Goal: Task Accomplishment & Management: Use online tool/utility

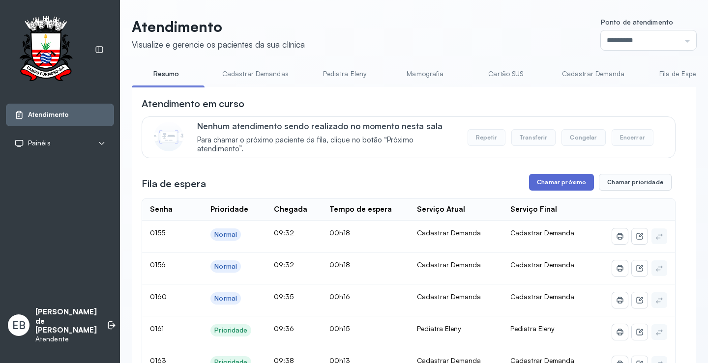
click at [567, 186] on button "Chamar próximo" at bounding box center [561, 182] width 65 height 17
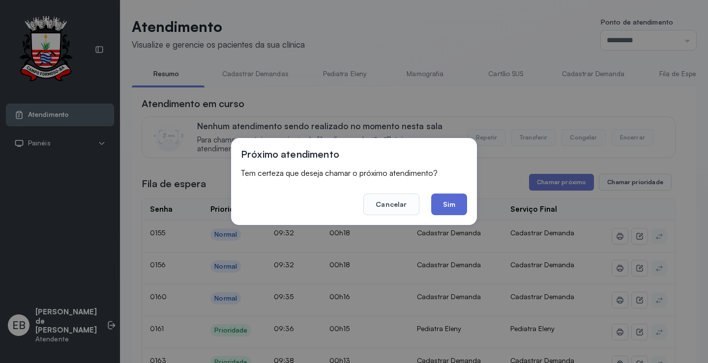
click at [451, 200] on button "Sim" at bounding box center [449, 205] width 36 height 22
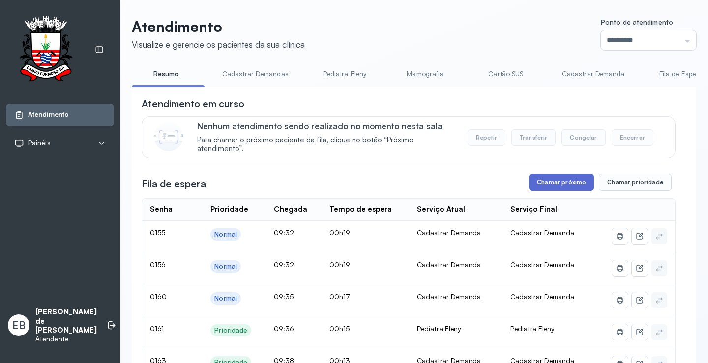
click at [550, 186] on button "Chamar próximo" at bounding box center [561, 182] width 65 height 17
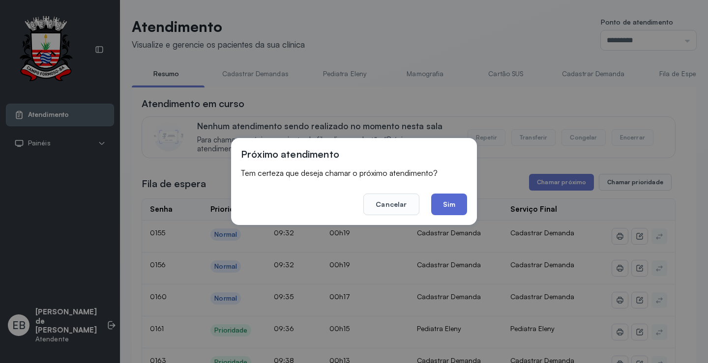
click at [452, 203] on button "Sim" at bounding box center [449, 205] width 36 height 22
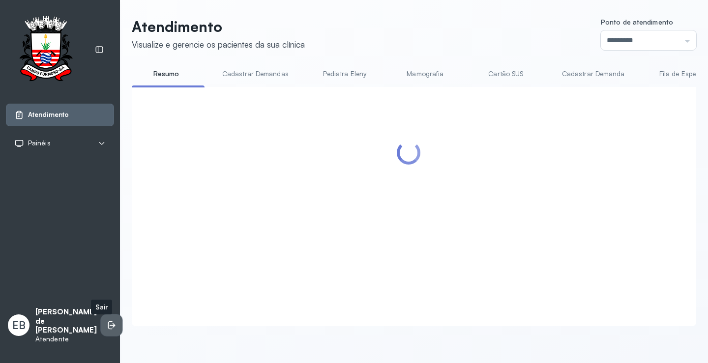
click at [108, 328] on icon at bounding box center [110, 326] width 4 height 8
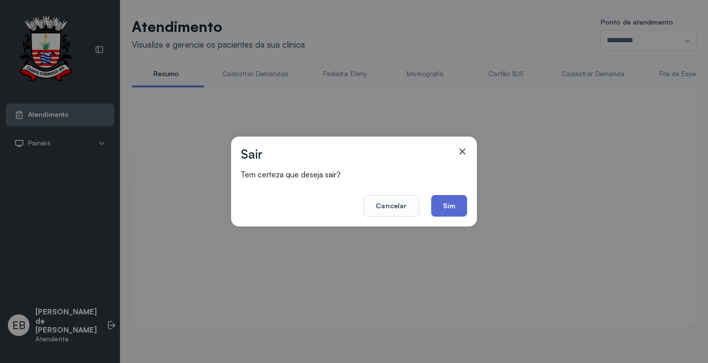
click at [460, 199] on button "Sim" at bounding box center [449, 206] width 36 height 22
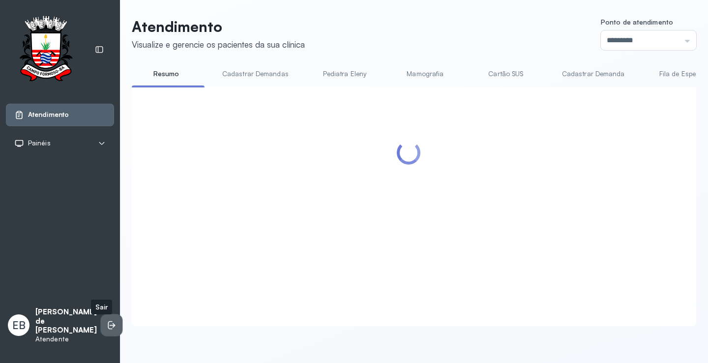
click at [107, 331] on icon at bounding box center [112, 326] width 10 height 10
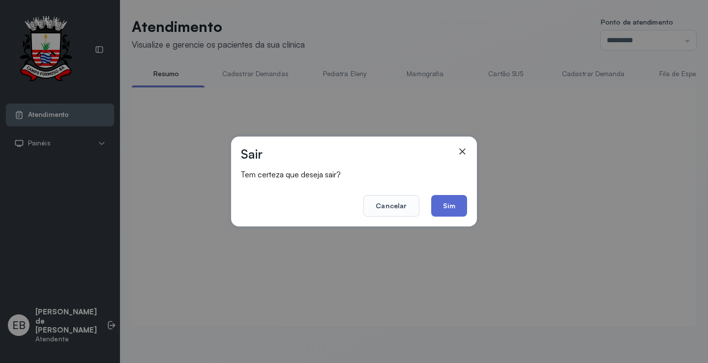
click at [456, 203] on button "Sim" at bounding box center [449, 206] width 36 height 22
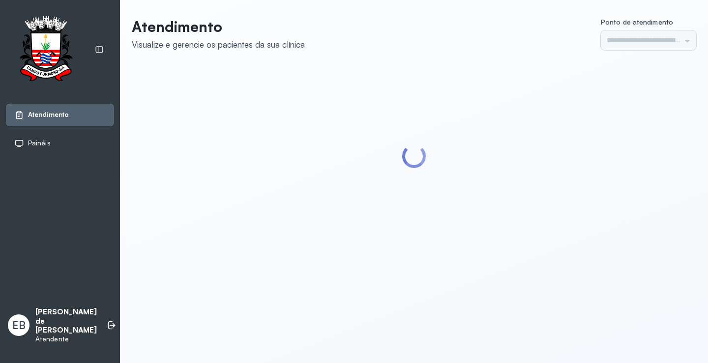
type input "*********"
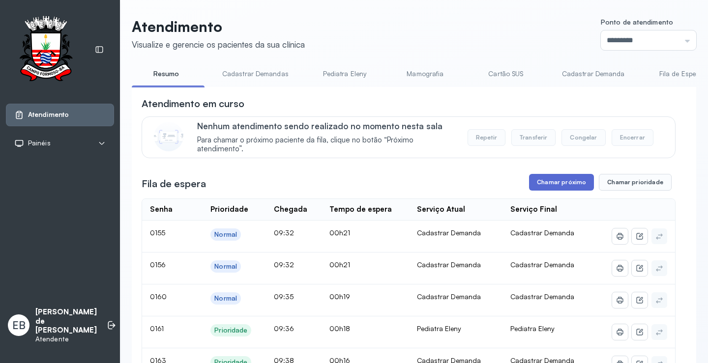
click at [548, 186] on button "Chamar próximo" at bounding box center [561, 182] width 65 height 17
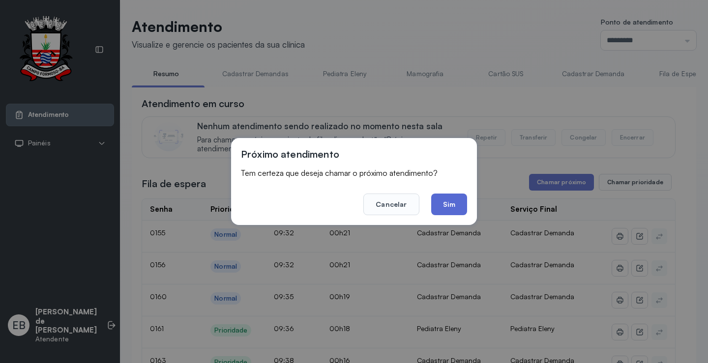
click at [453, 202] on button "Sim" at bounding box center [449, 205] width 36 height 22
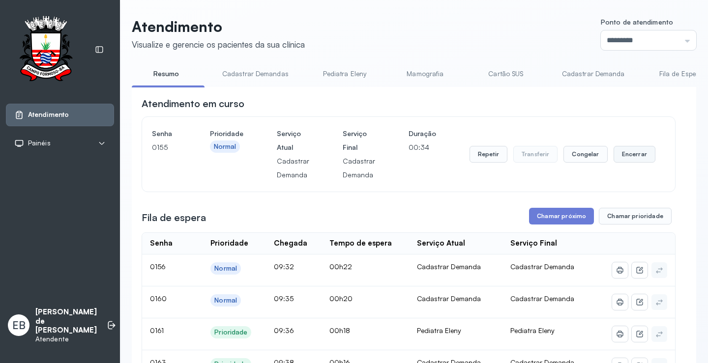
click at [626, 157] on button "Encerrar" at bounding box center [635, 154] width 42 height 17
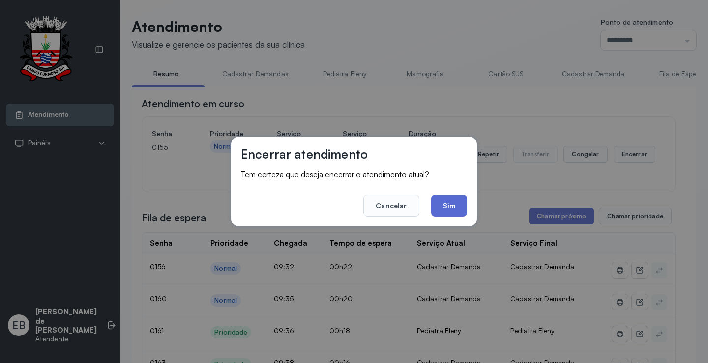
click at [460, 205] on button "Sim" at bounding box center [449, 206] width 36 height 22
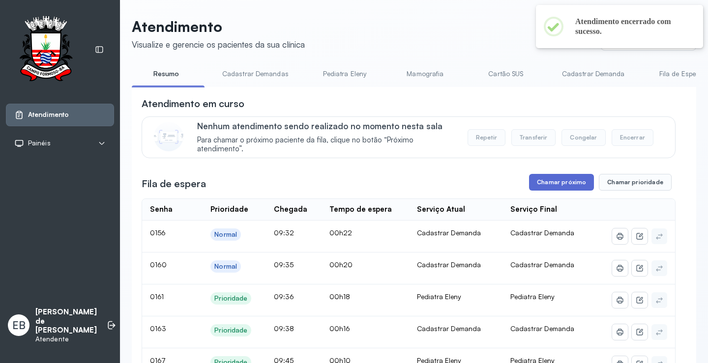
click at [551, 184] on button "Chamar próximo" at bounding box center [561, 182] width 65 height 17
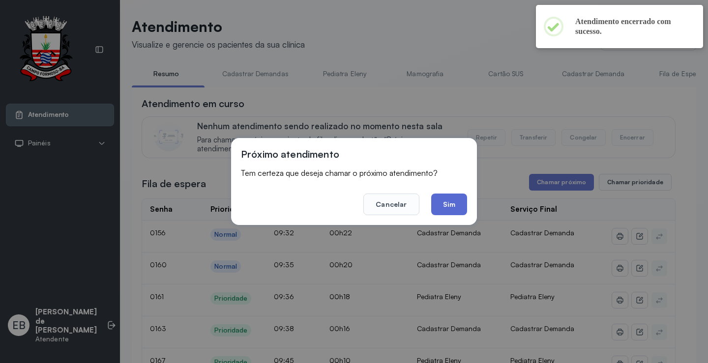
click at [462, 210] on button "Sim" at bounding box center [449, 205] width 36 height 22
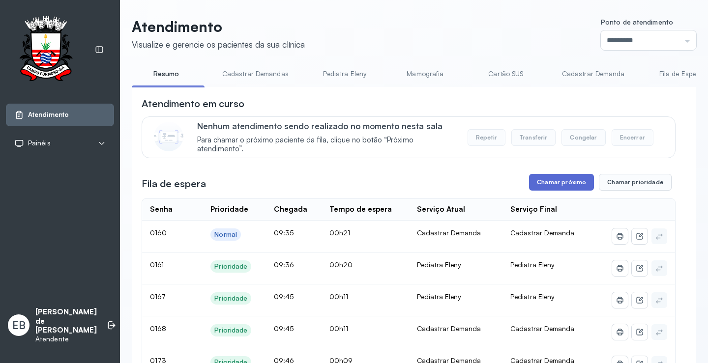
click at [569, 186] on button "Chamar próximo" at bounding box center [561, 182] width 65 height 17
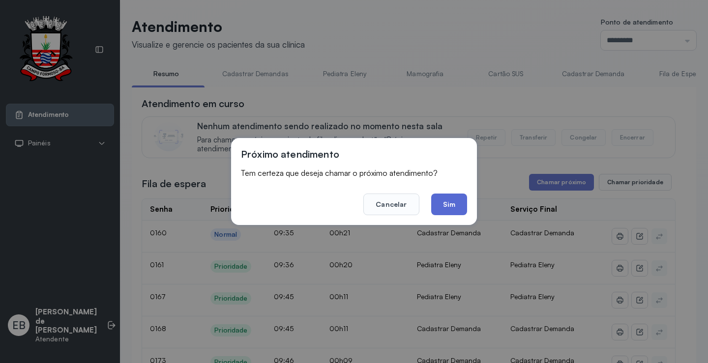
click at [459, 208] on button "Sim" at bounding box center [449, 205] width 36 height 22
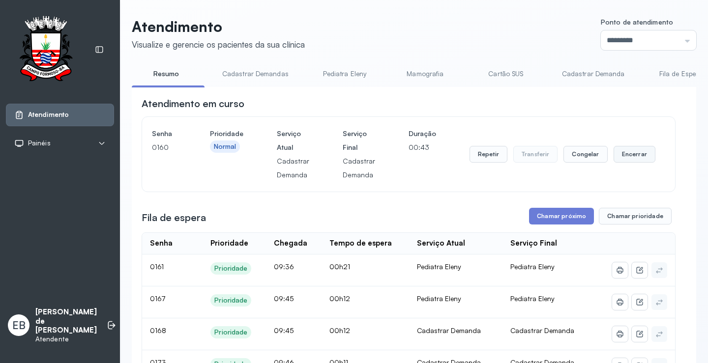
click at [628, 151] on button "Encerrar" at bounding box center [635, 154] width 42 height 17
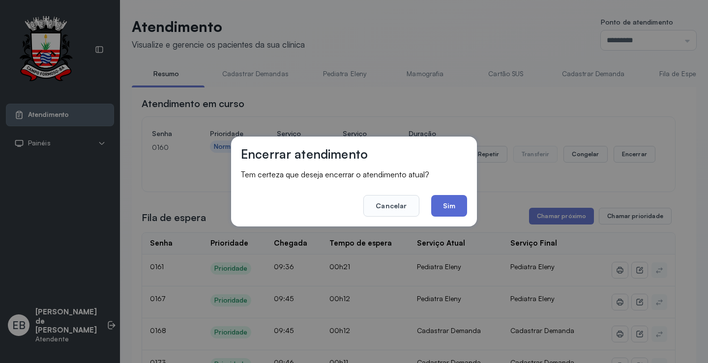
click at [460, 207] on button "Sim" at bounding box center [449, 206] width 36 height 22
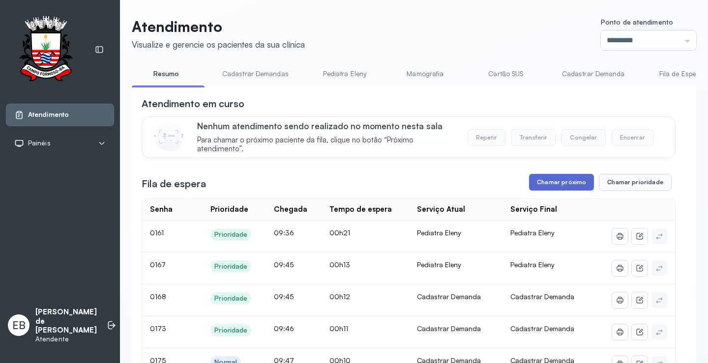
click at [569, 183] on button "Chamar próximo" at bounding box center [561, 182] width 65 height 17
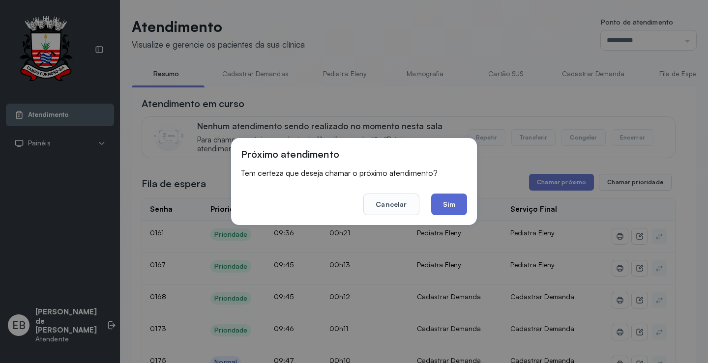
click at [448, 206] on button "Sim" at bounding box center [449, 205] width 36 height 22
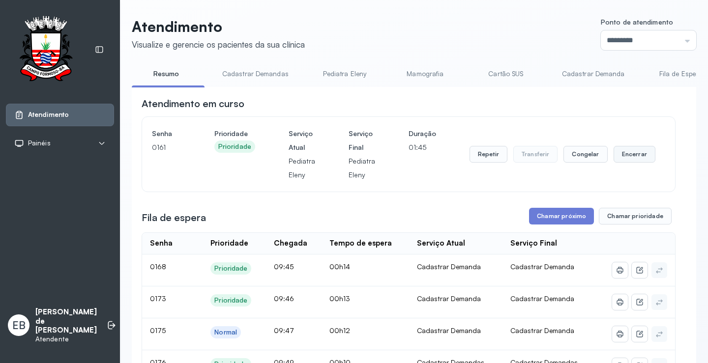
click at [625, 159] on button "Encerrar" at bounding box center [635, 154] width 42 height 17
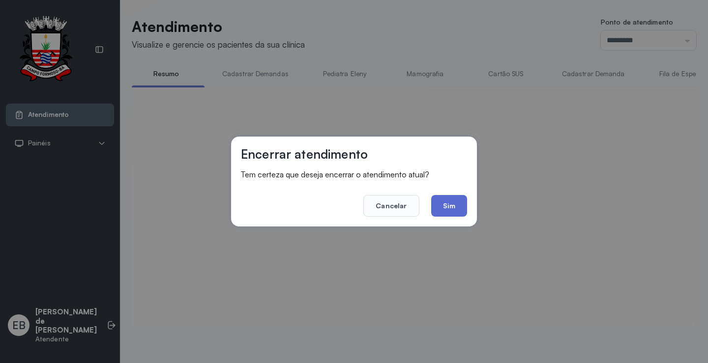
click at [455, 206] on button "Sim" at bounding box center [449, 206] width 36 height 22
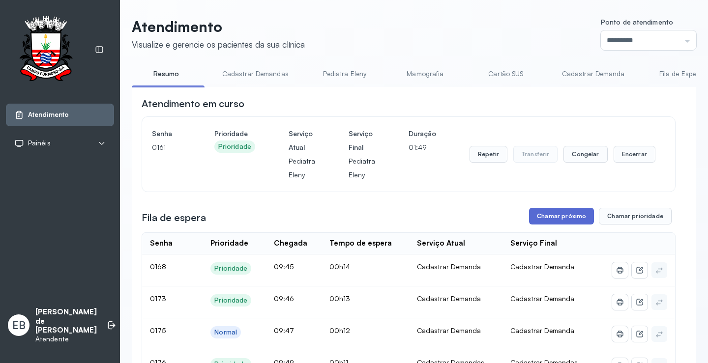
click at [546, 217] on button "Chamar próximo" at bounding box center [561, 216] width 65 height 17
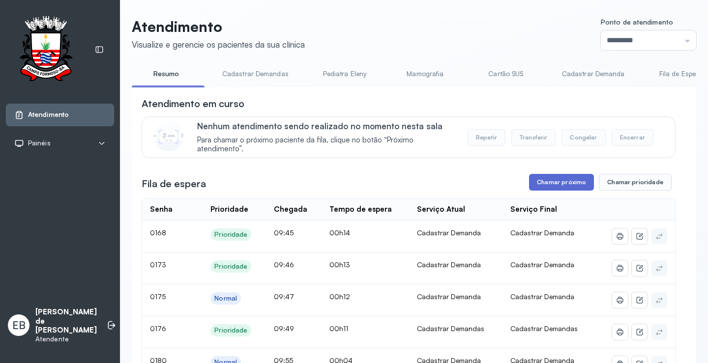
click at [554, 182] on button "Chamar próximo" at bounding box center [561, 182] width 65 height 17
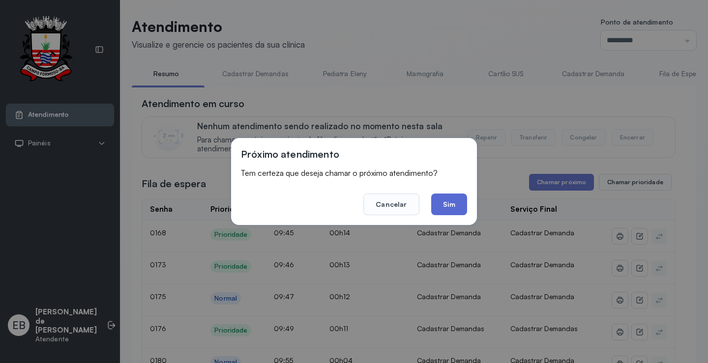
click at [439, 205] on button "Sim" at bounding box center [449, 205] width 36 height 22
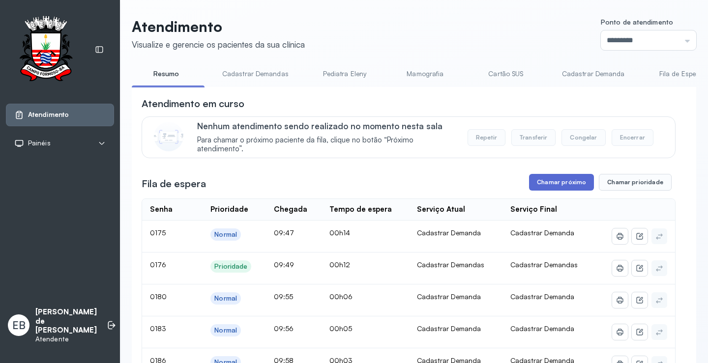
click at [567, 183] on button "Chamar próximo" at bounding box center [561, 182] width 65 height 17
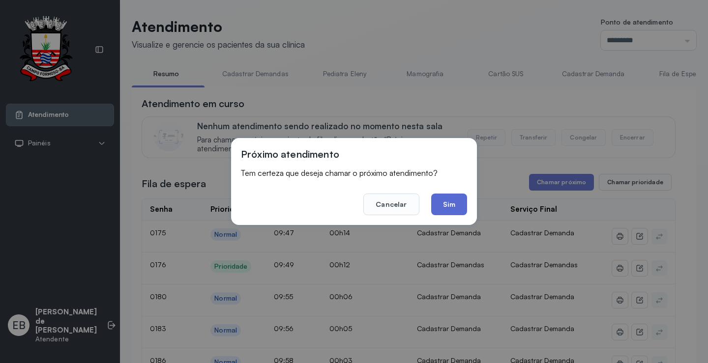
click at [457, 199] on button "Sim" at bounding box center [449, 205] width 36 height 22
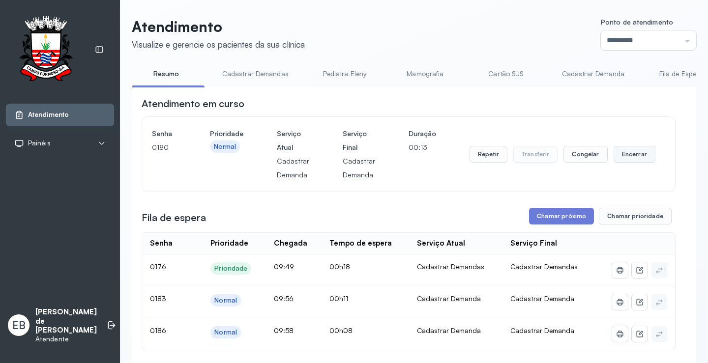
click at [631, 154] on button "Encerrar" at bounding box center [635, 154] width 42 height 17
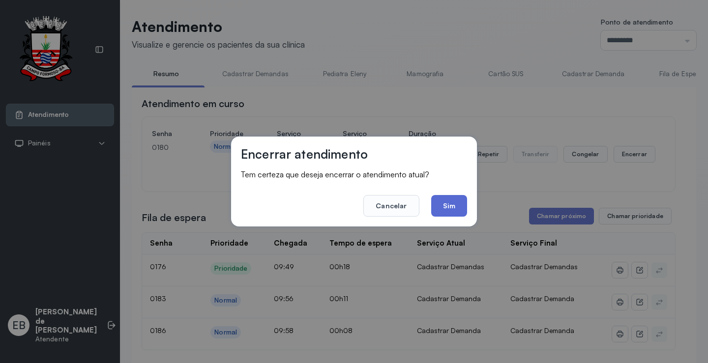
click at [452, 204] on button "Sim" at bounding box center [449, 206] width 36 height 22
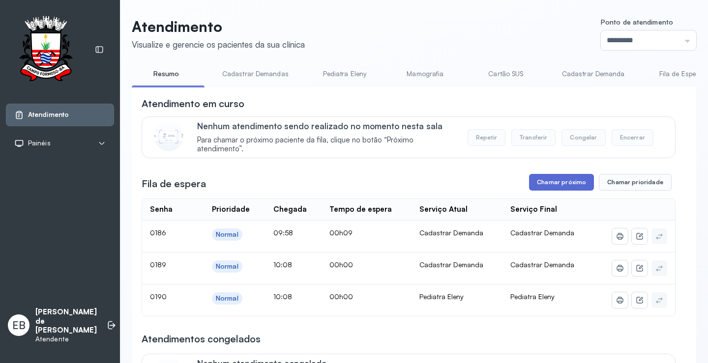
click at [553, 181] on button "Chamar próximo" at bounding box center [561, 182] width 65 height 17
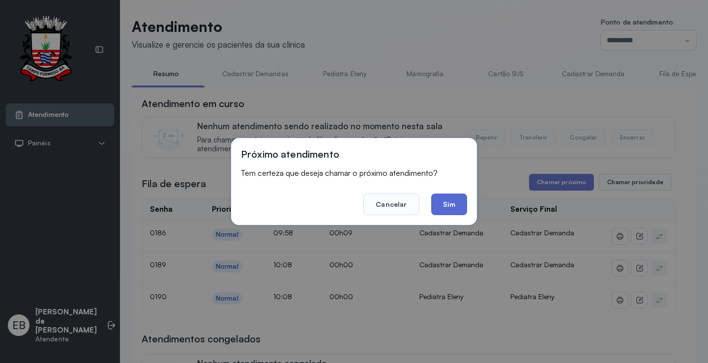
click at [456, 203] on button "Sim" at bounding box center [449, 205] width 36 height 22
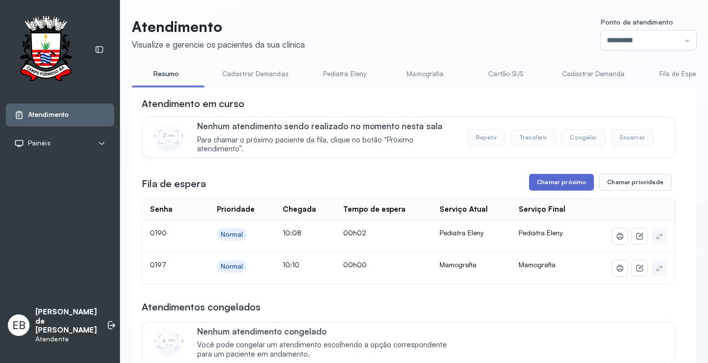
click at [571, 185] on button "Chamar próximo" at bounding box center [561, 182] width 65 height 17
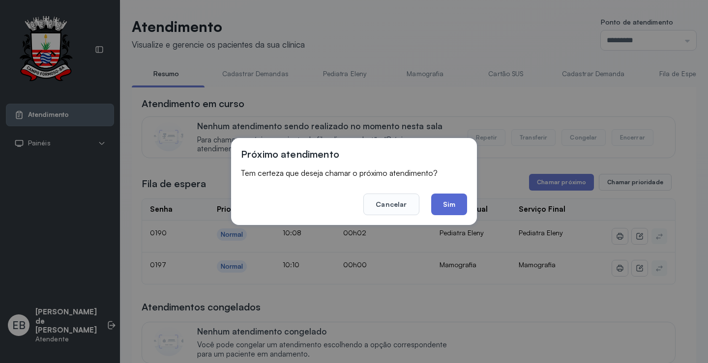
click at [452, 203] on button "Sim" at bounding box center [449, 205] width 36 height 22
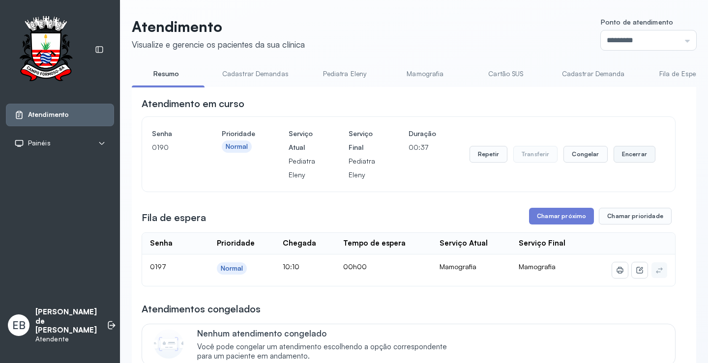
click at [633, 156] on button "Encerrar" at bounding box center [635, 154] width 42 height 17
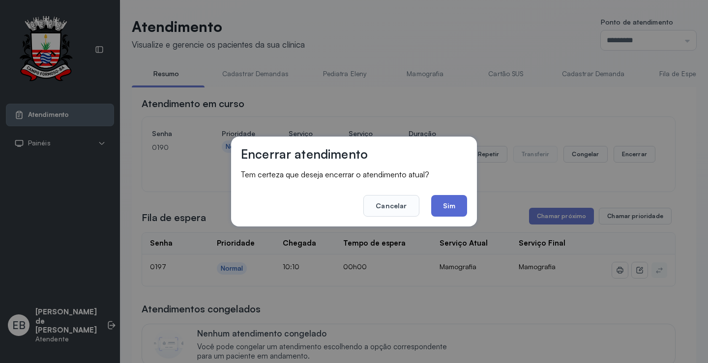
click at [459, 202] on button "Sim" at bounding box center [449, 206] width 36 height 22
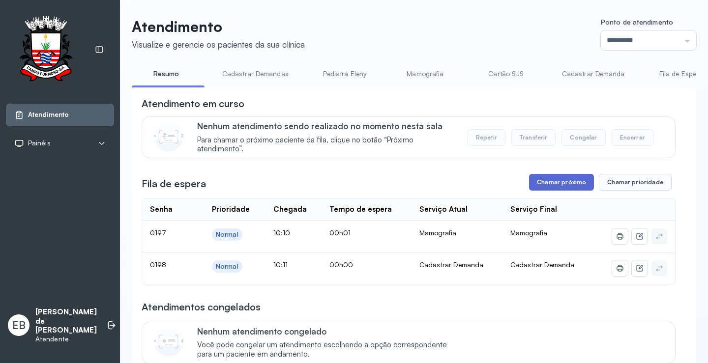
click at [553, 186] on button "Chamar próximo" at bounding box center [561, 182] width 65 height 17
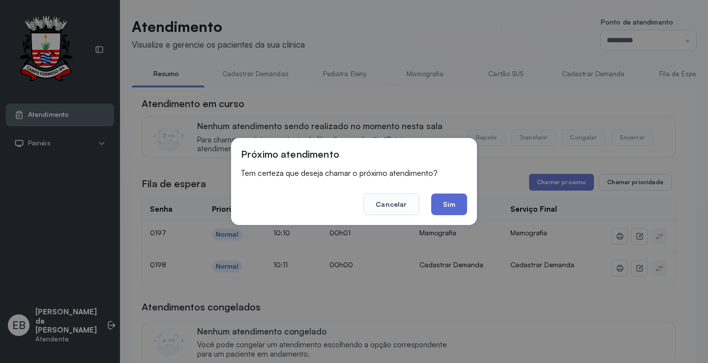
click at [461, 205] on button "Sim" at bounding box center [449, 205] width 36 height 22
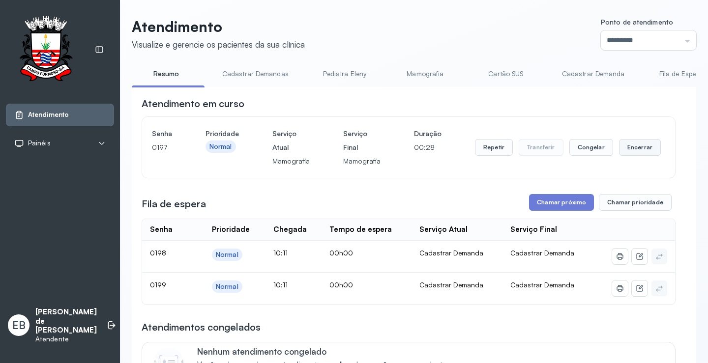
click at [633, 149] on button "Encerrar" at bounding box center [640, 147] width 42 height 17
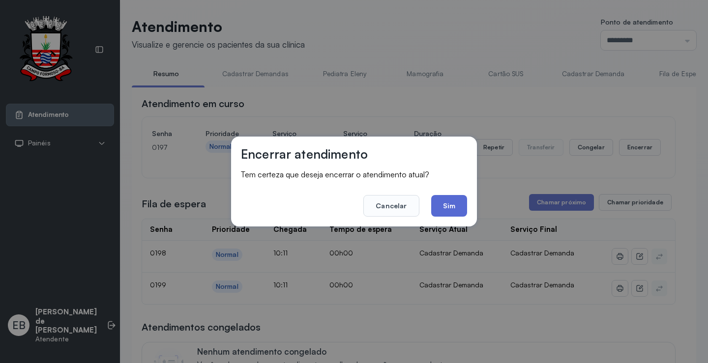
click at [458, 209] on button "Sim" at bounding box center [449, 206] width 36 height 22
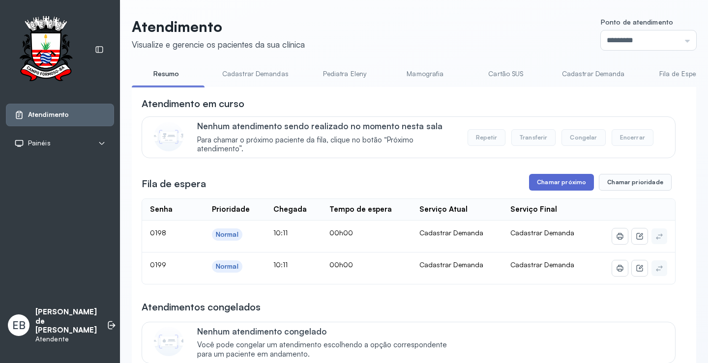
click at [565, 185] on button "Chamar próximo" at bounding box center [561, 182] width 65 height 17
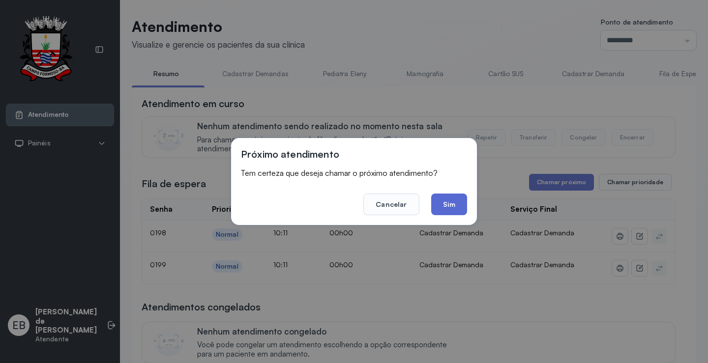
click at [454, 205] on button "Sim" at bounding box center [449, 205] width 36 height 22
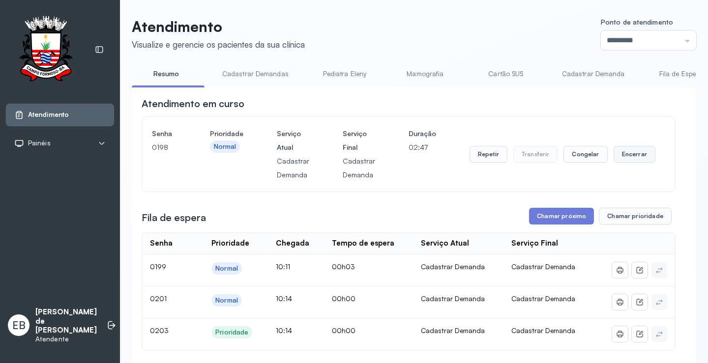
click at [636, 156] on button "Encerrar" at bounding box center [635, 154] width 42 height 17
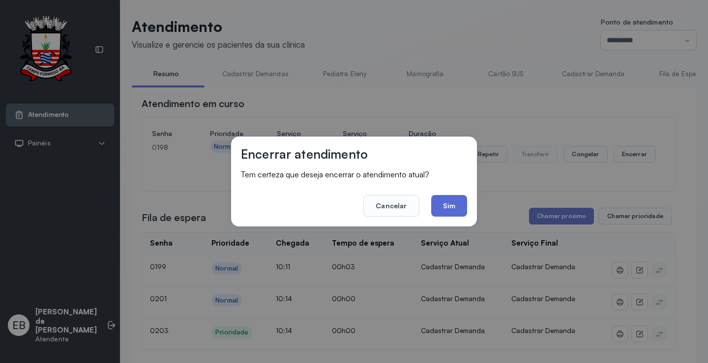
click at [452, 207] on button "Sim" at bounding box center [449, 206] width 36 height 22
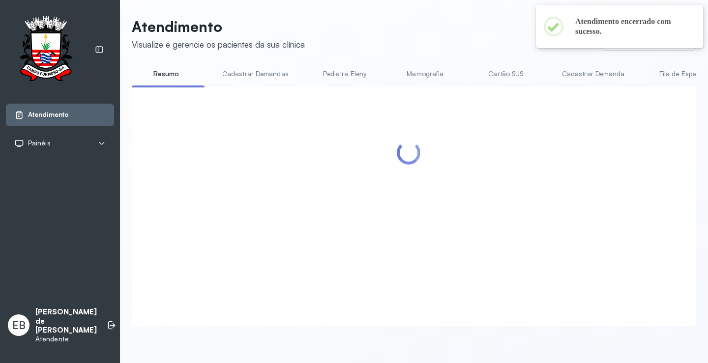
scroll to position [98, 0]
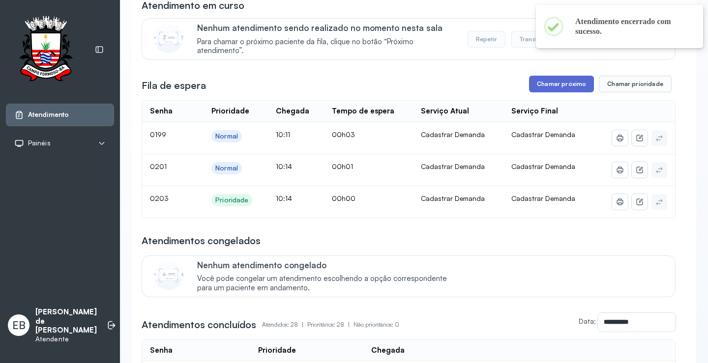
click at [552, 86] on button "Chamar próximo" at bounding box center [561, 84] width 65 height 17
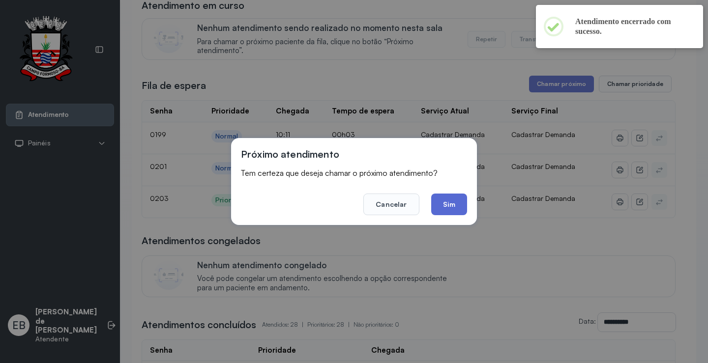
click at [446, 201] on button "Sim" at bounding box center [449, 205] width 36 height 22
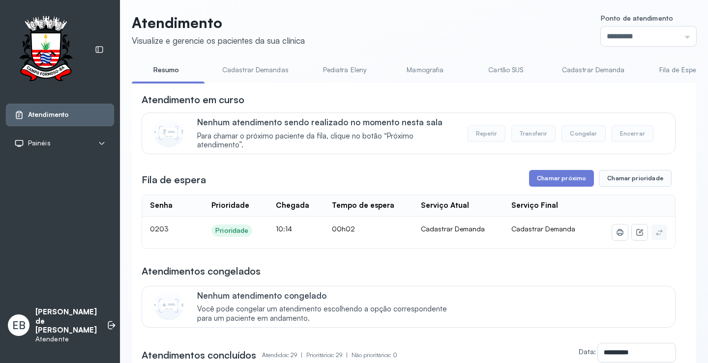
scroll to position [0, 0]
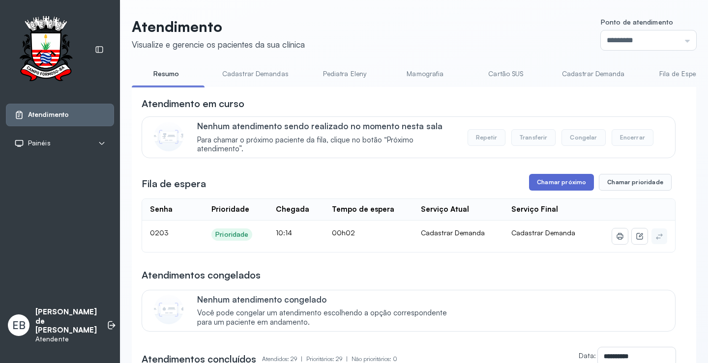
click at [568, 184] on button "Chamar próximo" at bounding box center [561, 182] width 65 height 17
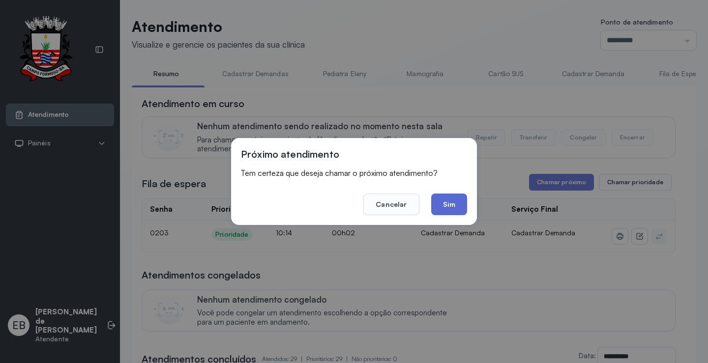
click at [441, 210] on button "Sim" at bounding box center [449, 205] width 36 height 22
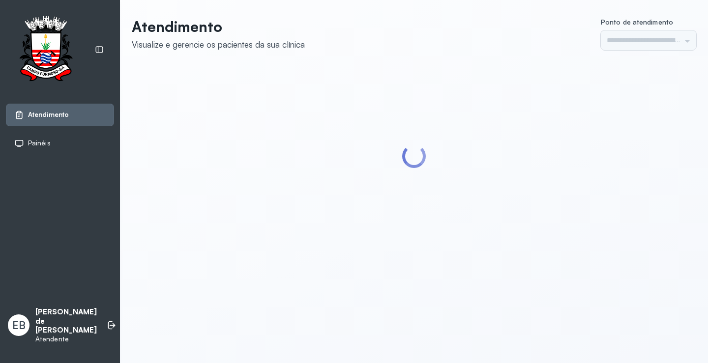
type input "*********"
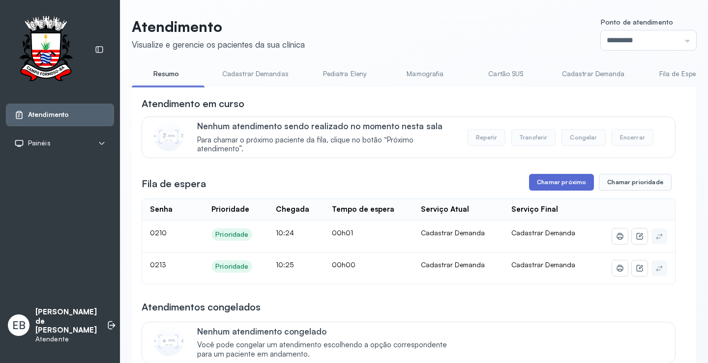
click at [529, 180] on button "Chamar próximo" at bounding box center [561, 182] width 65 height 17
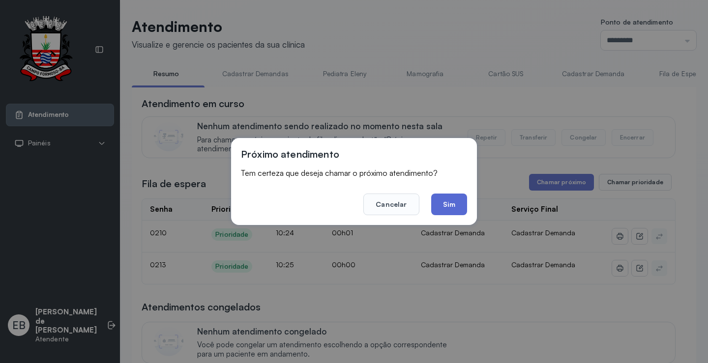
click at [456, 205] on button "Sim" at bounding box center [449, 205] width 36 height 22
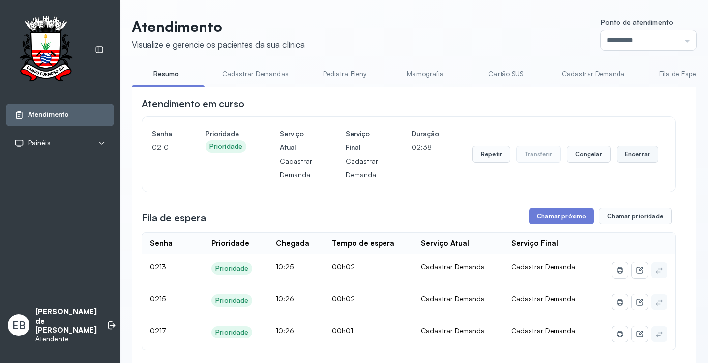
click at [623, 157] on button "Encerrar" at bounding box center [638, 154] width 42 height 17
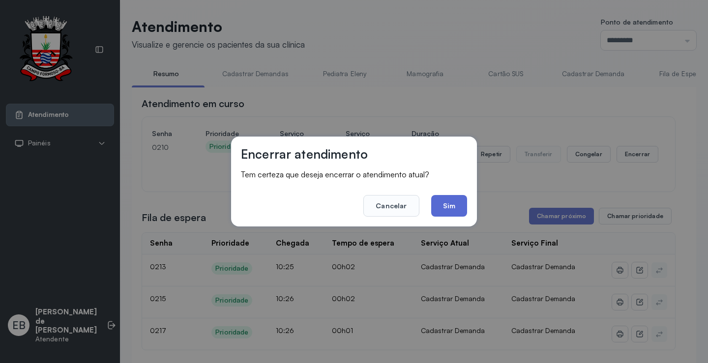
click at [454, 202] on button "Sim" at bounding box center [449, 206] width 36 height 22
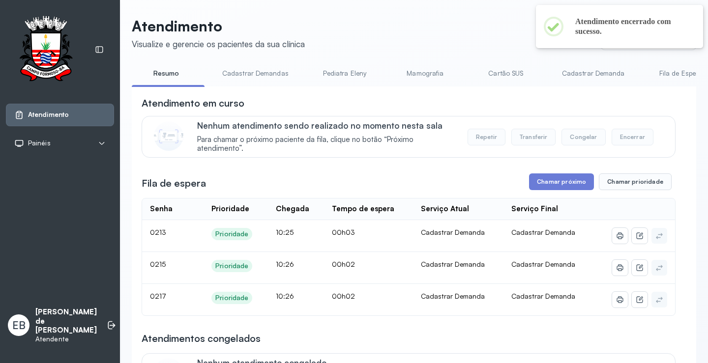
scroll to position [98, 0]
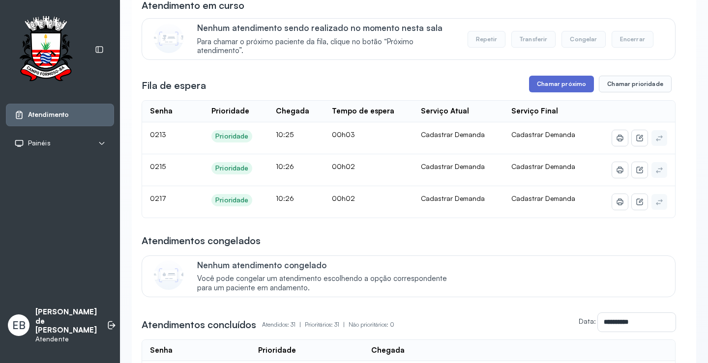
click at [568, 83] on button "Chamar próximo" at bounding box center [561, 84] width 65 height 17
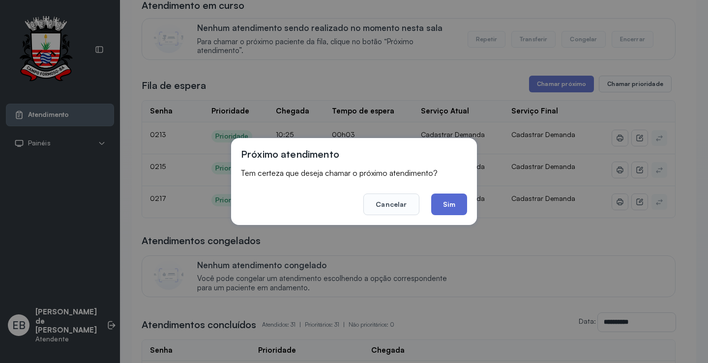
click at [445, 206] on button "Sim" at bounding box center [449, 205] width 36 height 22
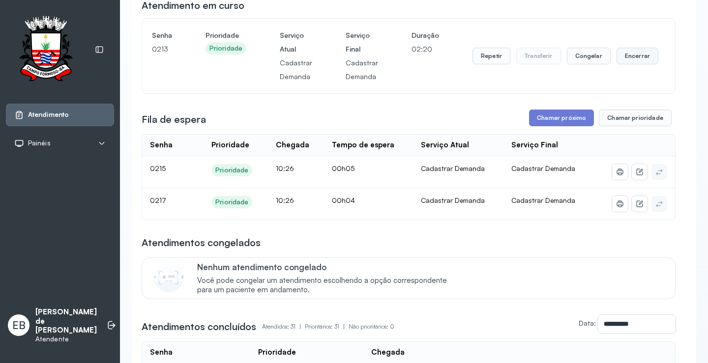
click at [620, 58] on button "Encerrar" at bounding box center [638, 56] width 42 height 17
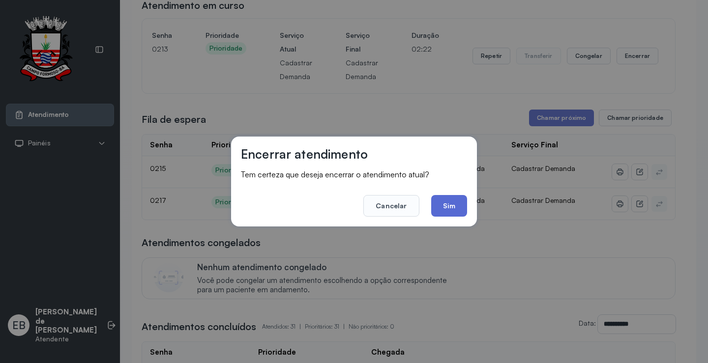
click at [447, 209] on button "Sim" at bounding box center [449, 206] width 36 height 22
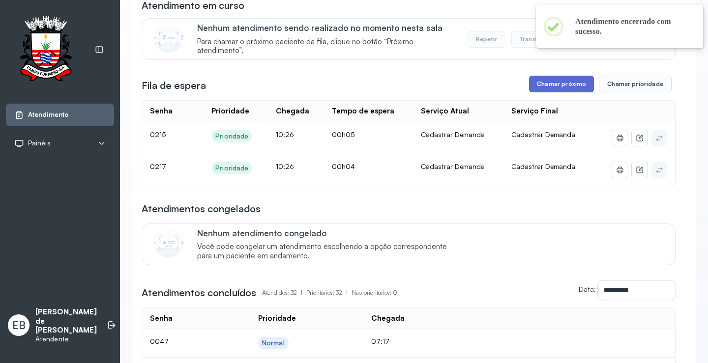
click at [573, 82] on button "Chamar próximo" at bounding box center [561, 84] width 65 height 17
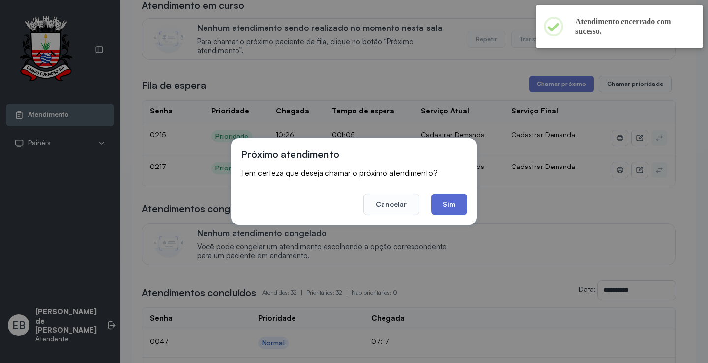
click at [449, 198] on button "Sim" at bounding box center [449, 205] width 36 height 22
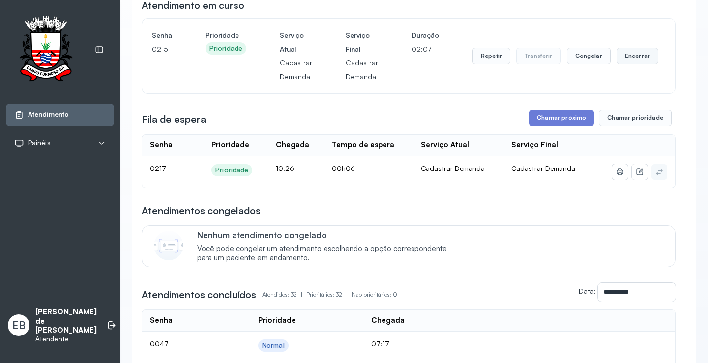
click at [626, 60] on button "Encerrar" at bounding box center [638, 56] width 42 height 17
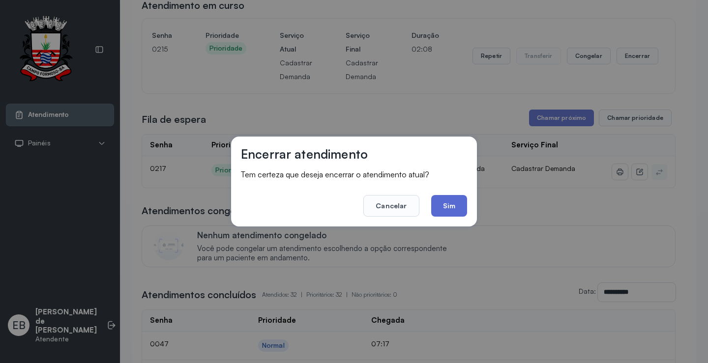
click at [459, 205] on button "Sim" at bounding box center [449, 206] width 36 height 22
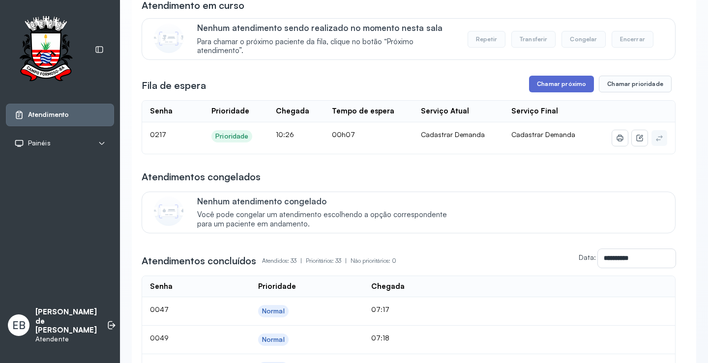
click at [544, 85] on button "Chamar próximo" at bounding box center [561, 84] width 65 height 17
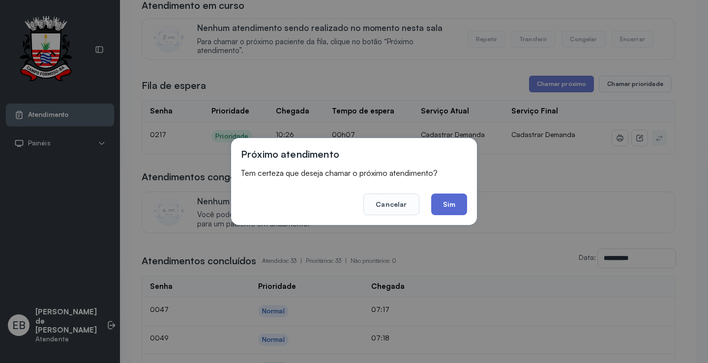
click at [441, 199] on button "Sim" at bounding box center [449, 205] width 36 height 22
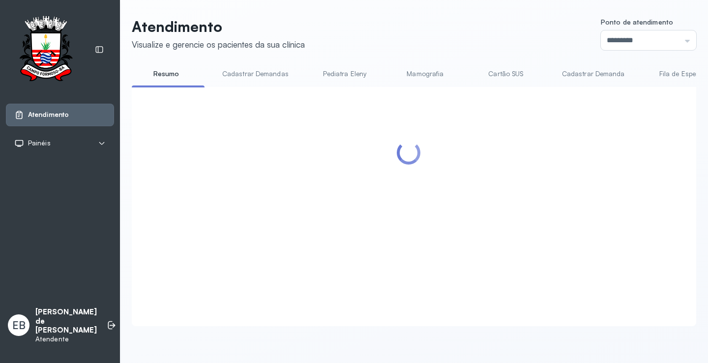
scroll to position [0, 0]
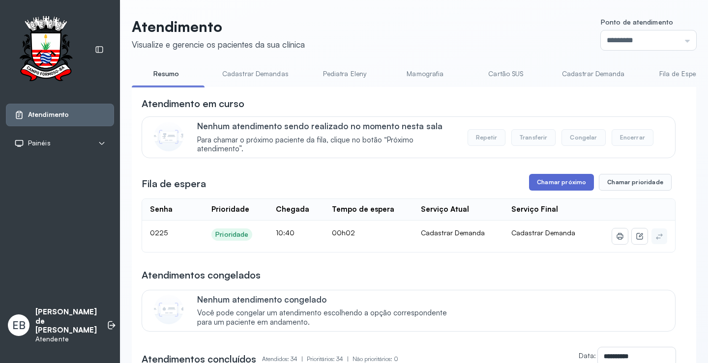
click at [550, 188] on button "Chamar próximo" at bounding box center [561, 182] width 65 height 17
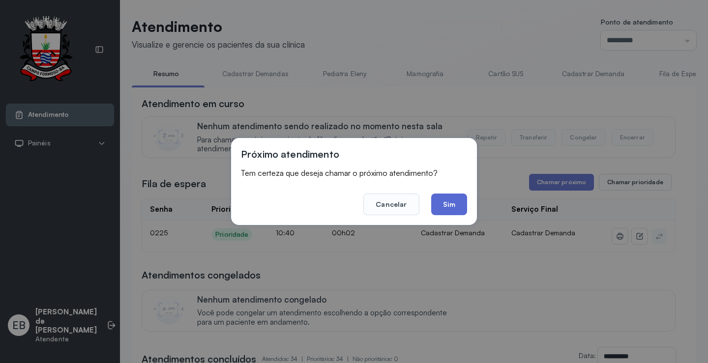
click at [461, 209] on button "Sim" at bounding box center [449, 205] width 36 height 22
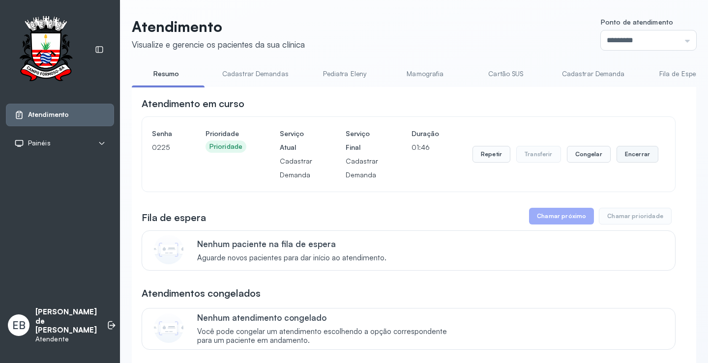
click at [621, 154] on button "Encerrar" at bounding box center [638, 154] width 42 height 17
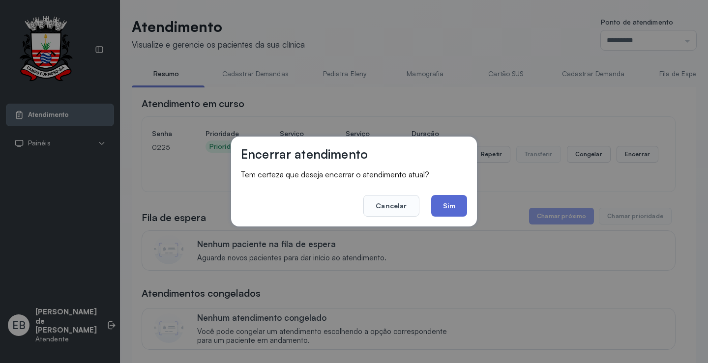
click at [452, 205] on button "Sim" at bounding box center [449, 206] width 36 height 22
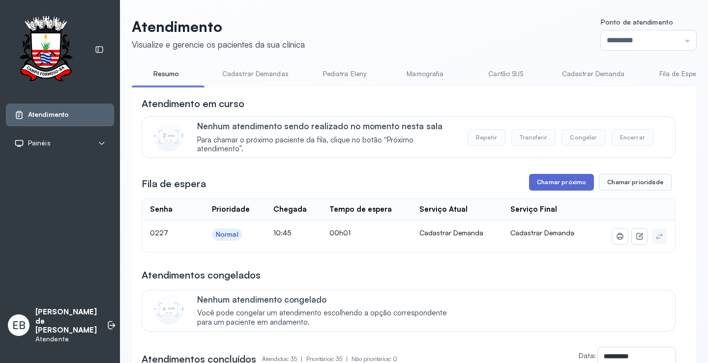
click at [563, 180] on button "Chamar próximo" at bounding box center [561, 182] width 65 height 17
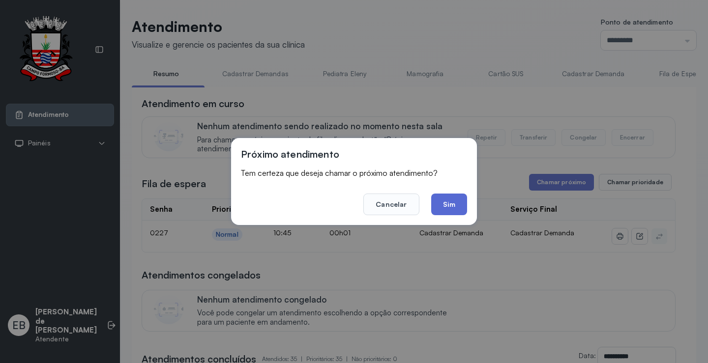
click at [449, 200] on button "Sim" at bounding box center [449, 205] width 36 height 22
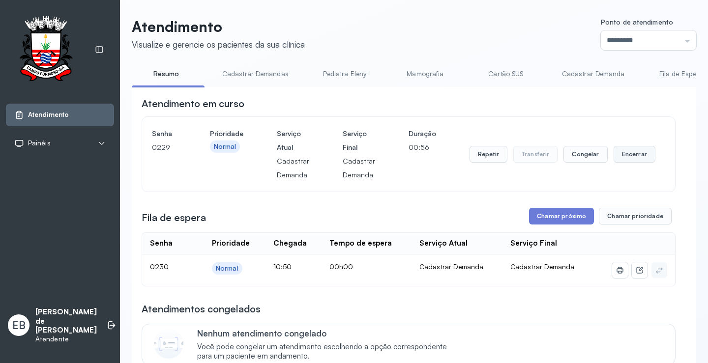
click at [631, 154] on button "Encerrar" at bounding box center [635, 154] width 42 height 17
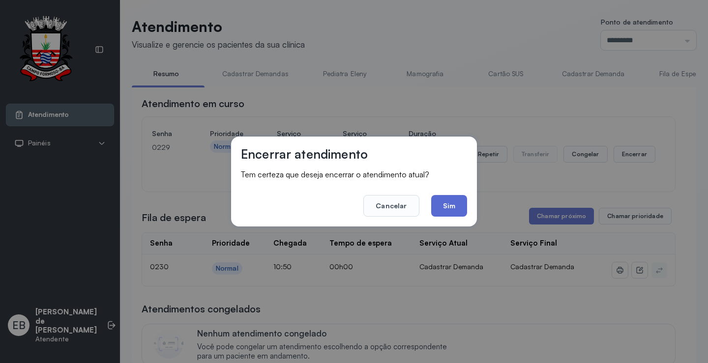
click at [442, 203] on button "Sim" at bounding box center [449, 206] width 36 height 22
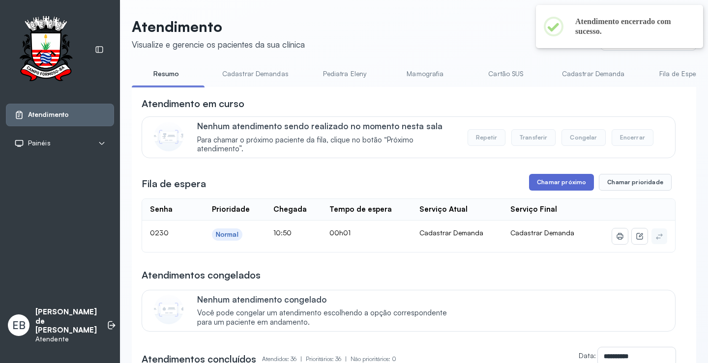
click at [556, 183] on button "Chamar próximo" at bounding box center [561, 182] width 65 height 17
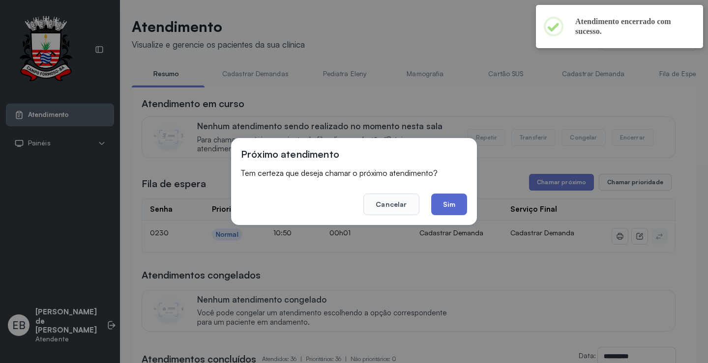
click at [453, 199] on button "Sim" at bounding box center [449, 205] width 36 height 22
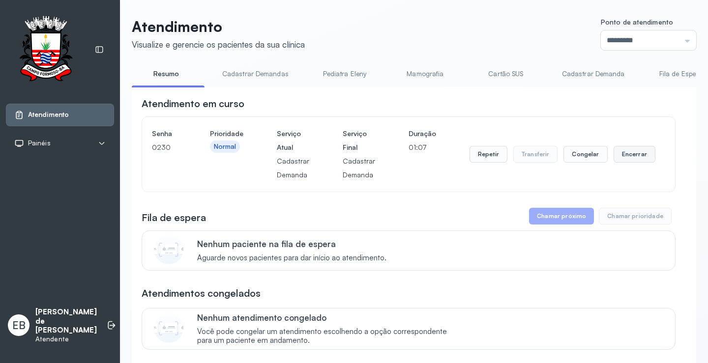
click at [623, 159] on button "Encerrar" at bounding box center [635, 154] width 42 height 17
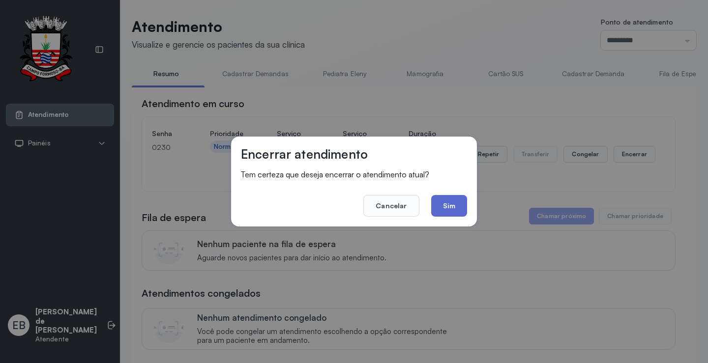
click at [459, 204] on button "Sim" at bounding box center [449, 206] width 36 height 22
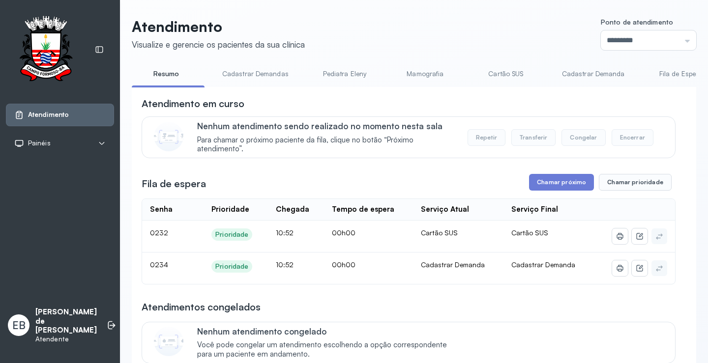
click at [279, 72] on link "Cadastrar Demandas" at bounding box center [255, 74] width 86 height 16
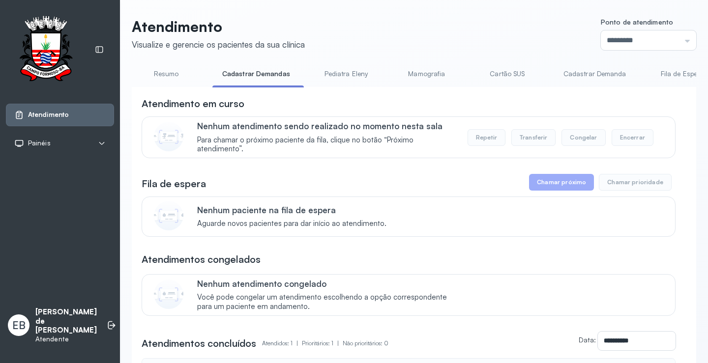
click at [570, 75] on link "Cadastrar Demanda" at bounding box center [595, 74] width 83 height 16
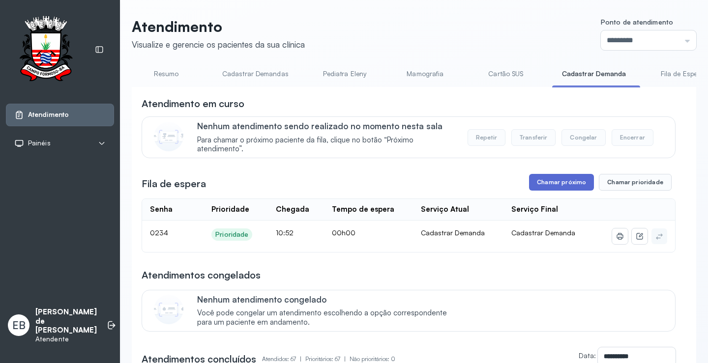
click at [556, 186] on button "Chamar próximo" at bounding box center [561, 182] width 65 height 17
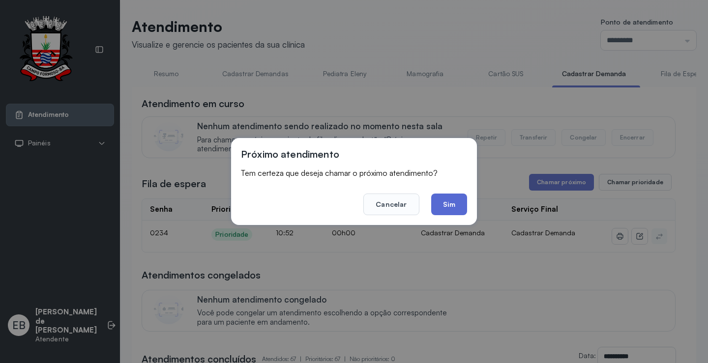
click at [460, 210] on button "Sim" at bounding box center [449, 205] width 36 height 22
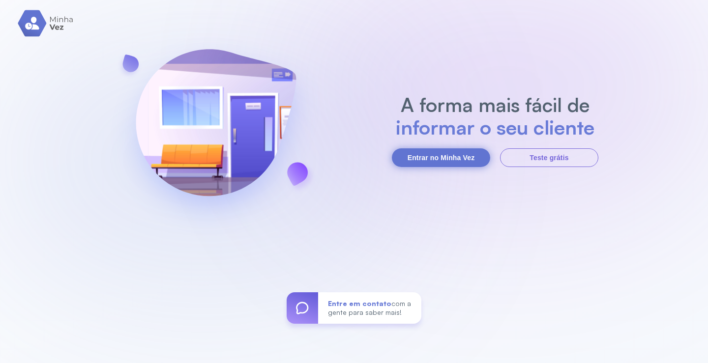
click at [442, 155] on button "Entrar no Minha Vez" at bounding box center [441, 158] width 98 height 19
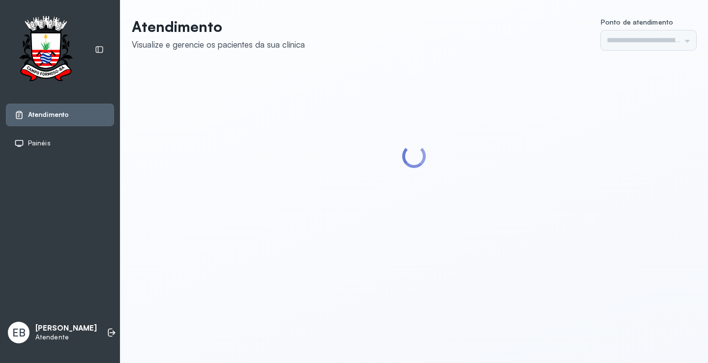
type input "*********"
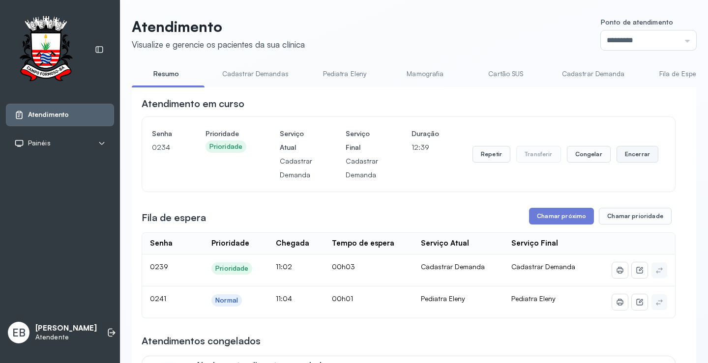
click at [634, 156] on button "Encerrar" at bounding box center [638, 154] width 42 height 17
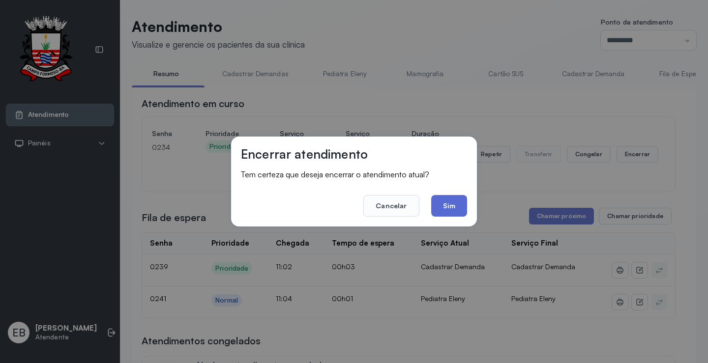
click at [449, 204] on button "Sim" at bounding box center [449, 206] width 36 height 22
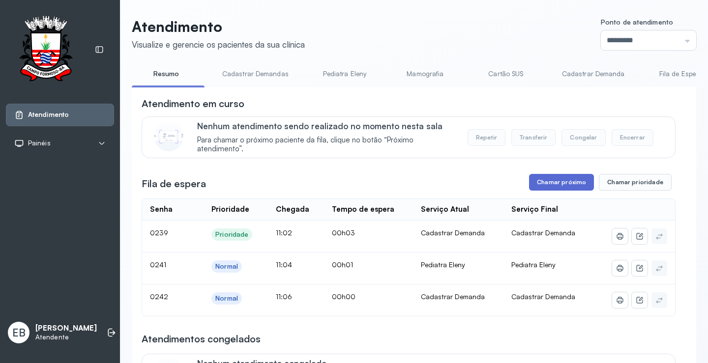
click at [552, 184] on button "Chamar próximo" at bounding box center [561, 182] width 65 height 17
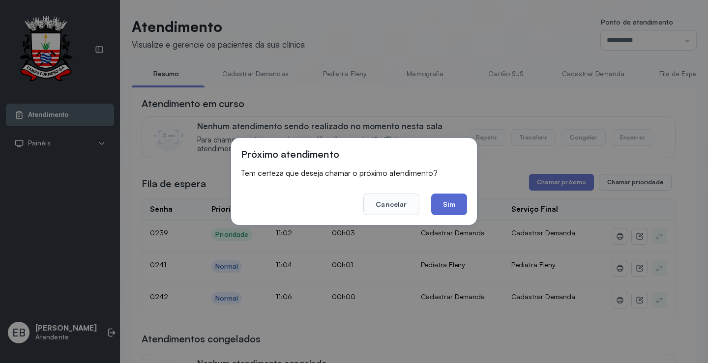
click at [450, 208] on button "Sim" at bounding box center [449, 205] width 36 height 22
